Goal: Transaction & Acquisition: Purchase product/service

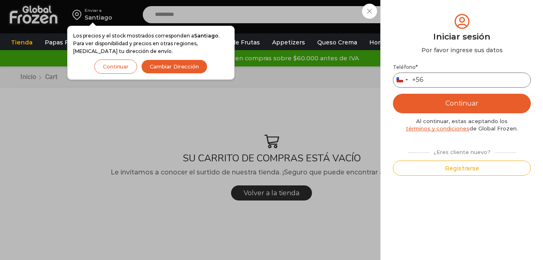
click at [447, 78] on input "Teléfono *" at bounding box center [462, 79] width 138 height 15
type input "*********"
click at [466, 97] on button "Continuar" at bounding box center [462, 104] width 138 height 20
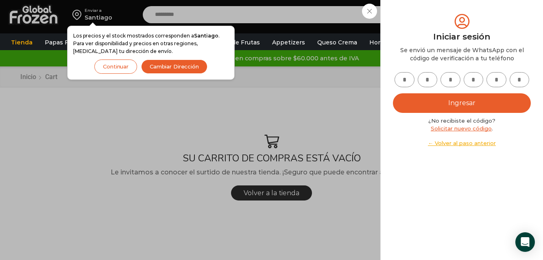
click at [505, 102] on button "Ingresar" at bounding box center [462, 103] width 138 height 20
type input "*"
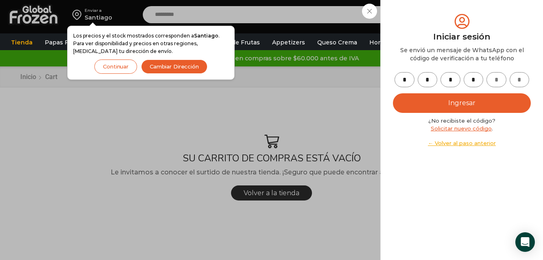
type input "*"
click at [466, 98] on button "Ingresar" at bounding box center [462, 103] width 138 height 20
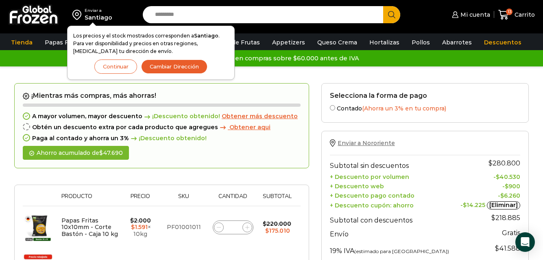
click at [368, 142] on span "Enviar a Nororiente" at bounding box center [366, 142] width 57 height 7
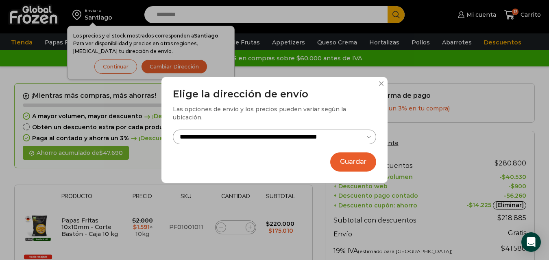
click at [367, 157] on button "Guardar" at bounding box center [353, 161] width 46 height 19
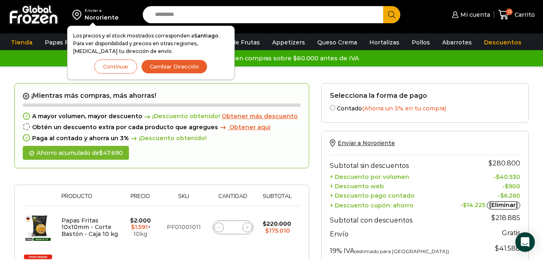
click at [124, 67] on button "Continuar" at bounding box center [115, 66] width 43 height 14
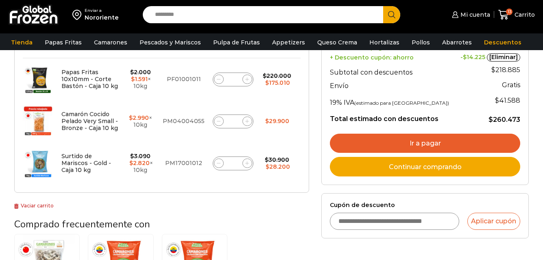
scroll to position [156, 0]
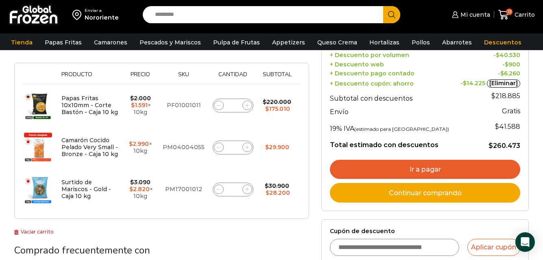
click at [218, 146] on icon at bounding box center [219, 147] width 4 height 4
type input "*"
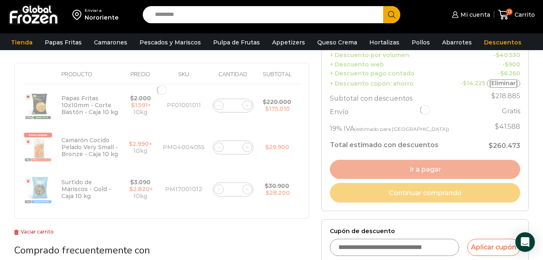
click at [218, 190] on div at bounding box center [161, 89] width 295 height 257
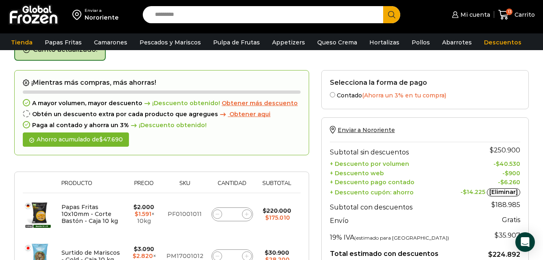
scroll to position [46, 0]
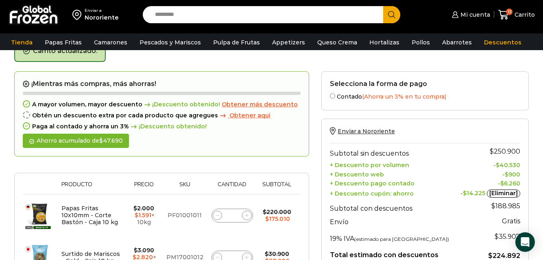
click at [216, 253] on span at bounding box center [218, 257] width 10 height 10
type input "*"
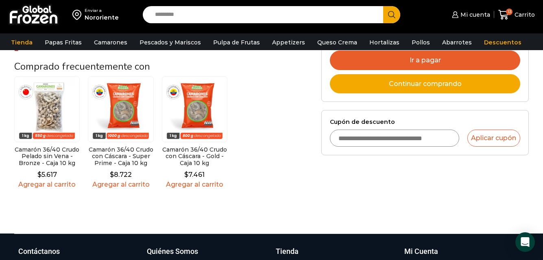
scroll to position [252, 0]
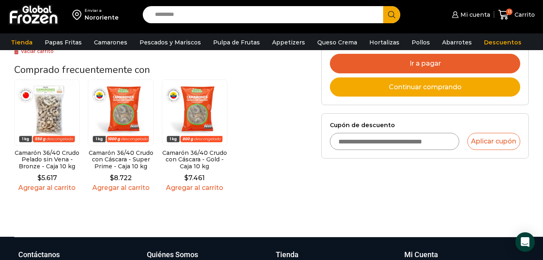
click at [425, 145] on input "Cupón de descuento" at bounding box center [394, 141] width 129 height 17
type input "*********"
click at [485, 138] on button "Aplicar cupón" at bounding box center [493, 141] width 53 height 17
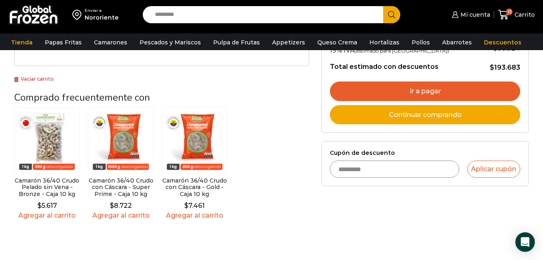
scroll to position [224, 0]
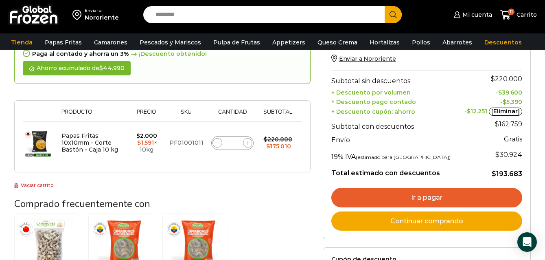
scroll to position [116, 0]
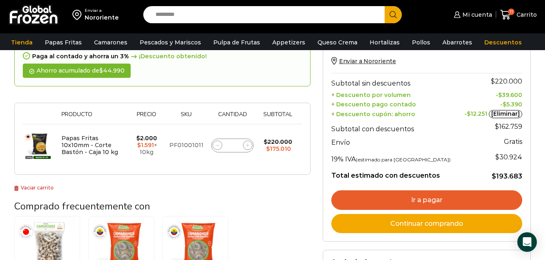
click at [454, 192] on link "Ir a pagar" at bounding box center [426, 200] width 191 height 20
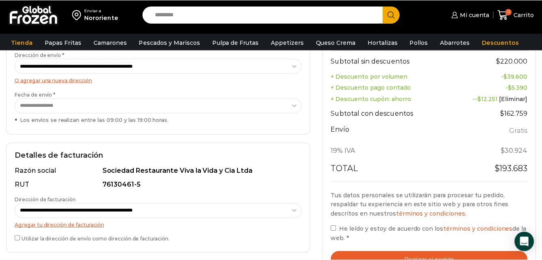
scroll to position [142, 0]
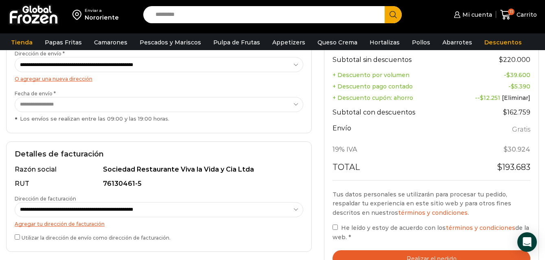
click at [279, 108] on select "**********" at bounding box center [159, 104] width 288 height 15
click at [15, 97] on select "**********" at bounding box center [159, 104] width 288 height 15
click at [137, 239] on label "Utilizar la dirección de envío como dirección de facturación." at bounding box center [159, 236] width 288 height 9
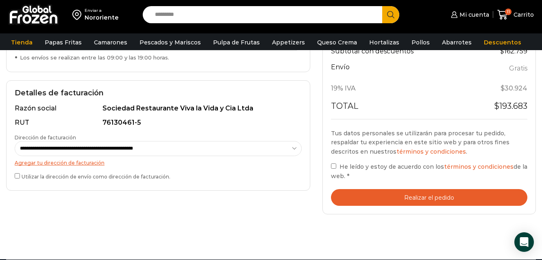
scroll to position [214, 0]
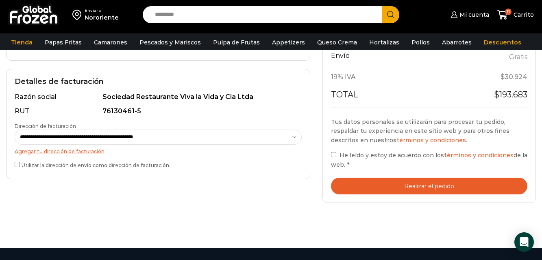
click at [490, 177] on button "Realizar el pedido" at bounding box center [429, 185] width 196 height 17
